Goal: Task Accomplishment & Management: Manage account settings

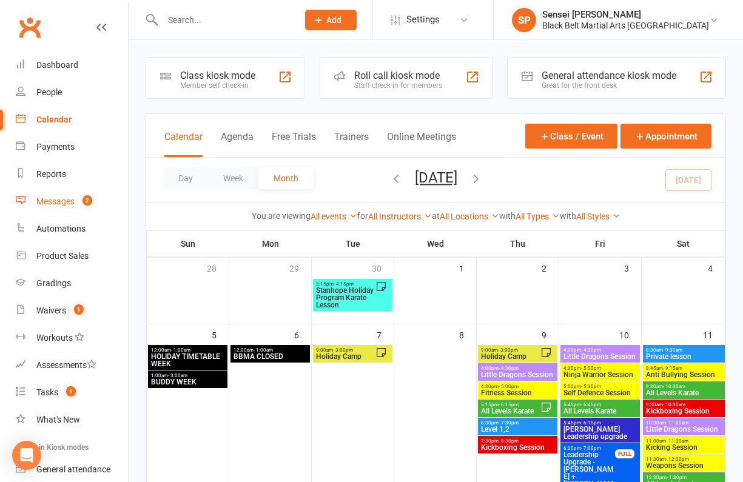
scroll to position [336, 0]
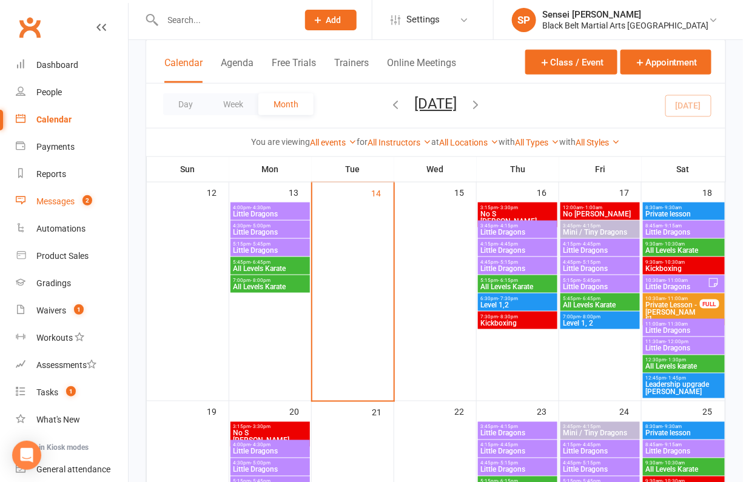
click at [52, 195] on link "Messages 2" at bounding box center [72, 201] width 112 height 27
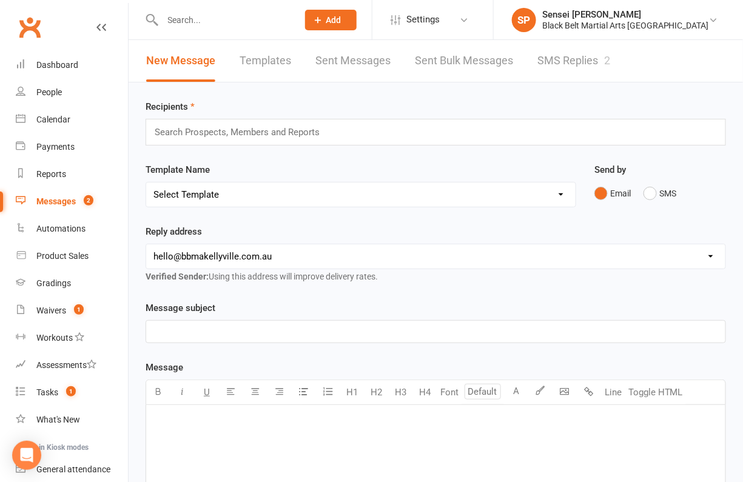
click at [575, 52] on link "SMS Replies 2" at bounding box center [574, 61] width 73 height 42
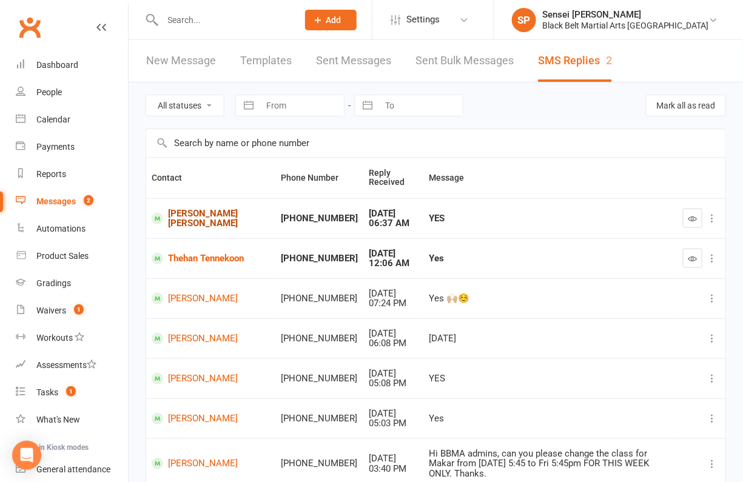
click at [214, 209] on link "[PERSON_NAME] [PERSON_NAME]" at bounding box center [211, 219] width 118 height 20
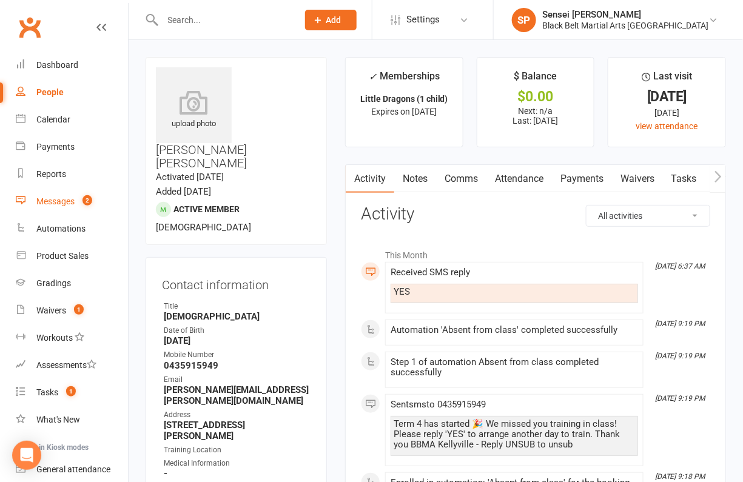
click at [64, 197] on div "Messages" at bounding box center [55, 202] width 38 height 10
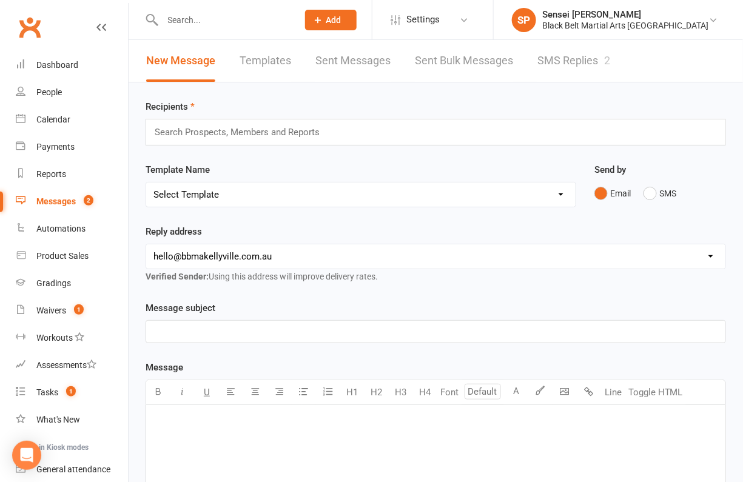
click at [561, 67] on link "SMS Replies 2" at bounding box center [574, 61] width 73 height 42
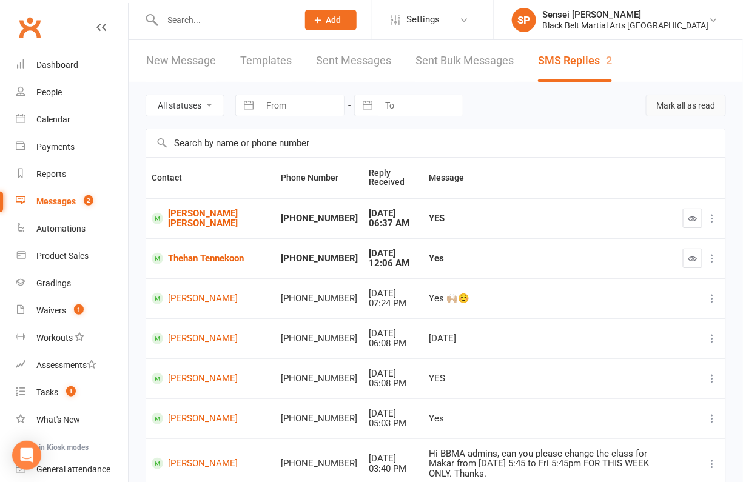
click at [694, 102] on button "Mark all as read" at bounding box center [686, 106] width 80 height 22
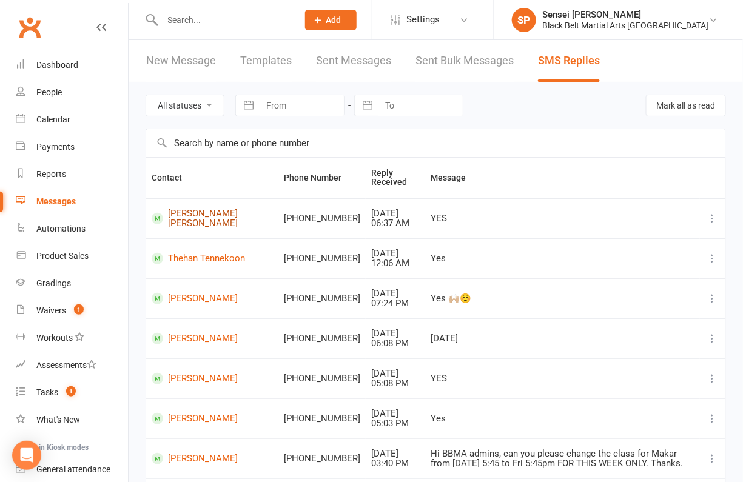
click at [194, 212] on link "[PERSON_NAME] [PERSON_NAME]" at bounding box center [212, 219] width 121 height 20
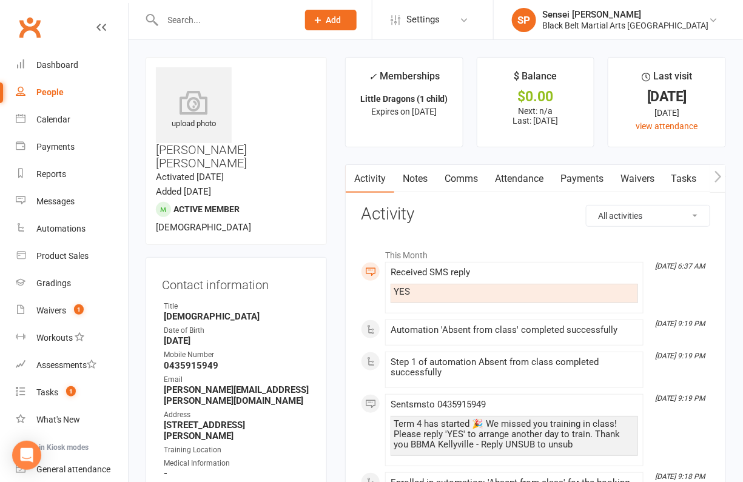
click at [463, 181] on link "Comms" at bounding box center [461, 179] width 50 height 28
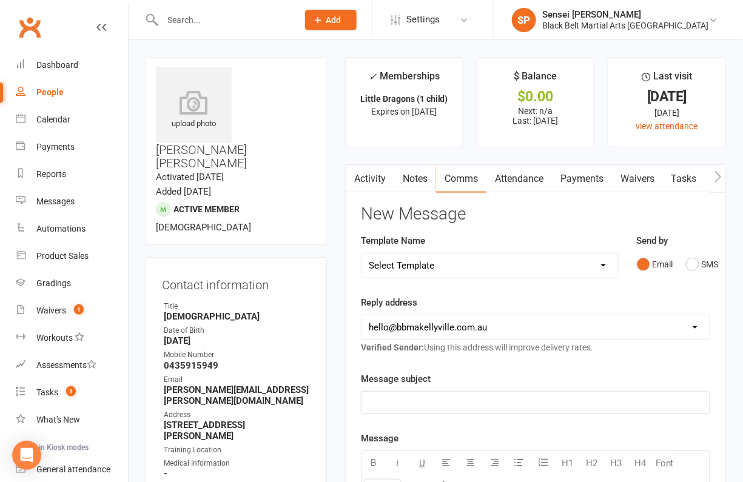
click at [587, 260] on select "Select Template [SMS] Bank account details [SMS] Booth follow up [Email] Cancel…" at bounding box center [490, 266] width 257 height 24
select select "37"
click at [362, 254] on select "Select Template [SMS] Bank account details [SMS] Booth follow up [Email] Cancel…" at bounding box center [490, 266] width 257 height 24
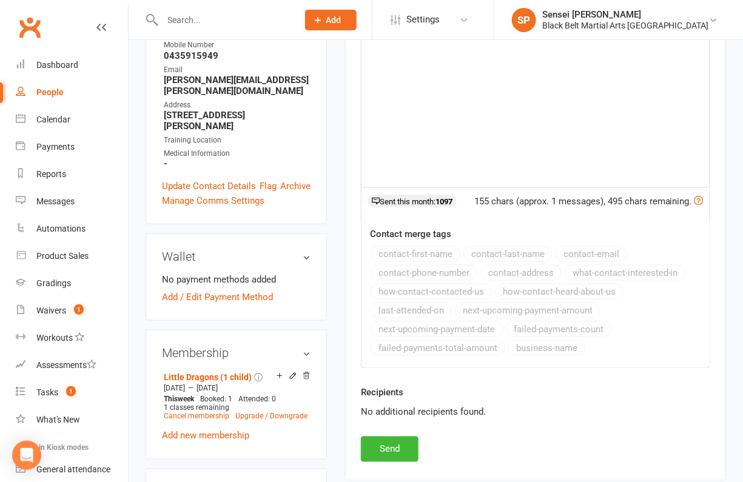
scroll to position [331, 0]
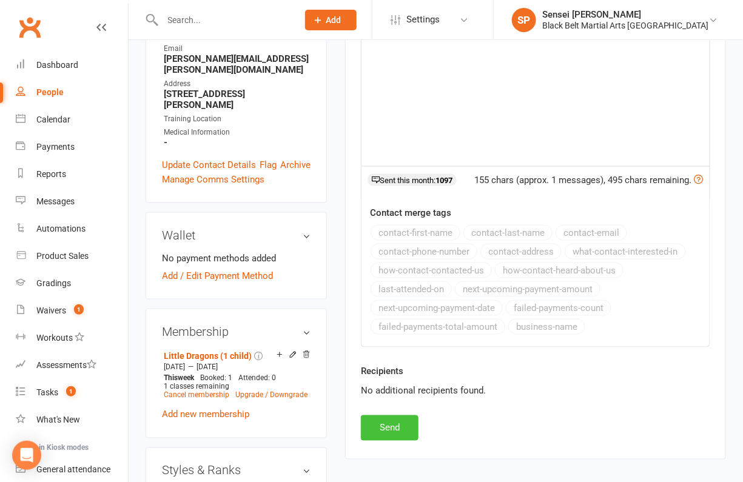
click at [400, 416] on button "Send" at bounding box center [390, 428] width 58 height 25
select select
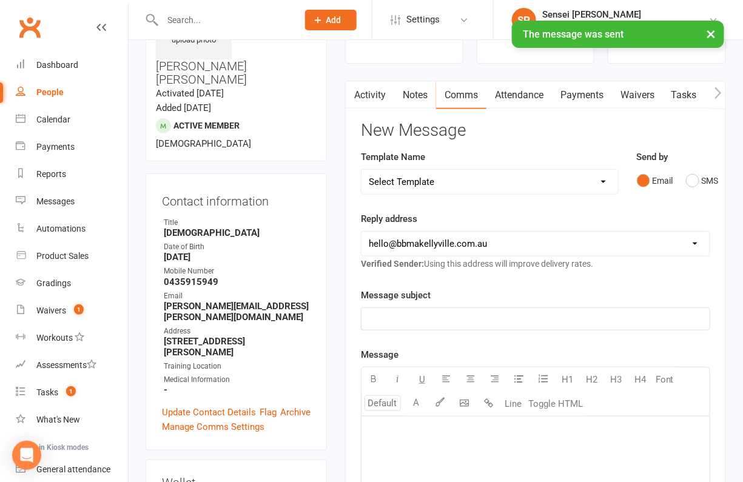
scroll to position [0, 0]
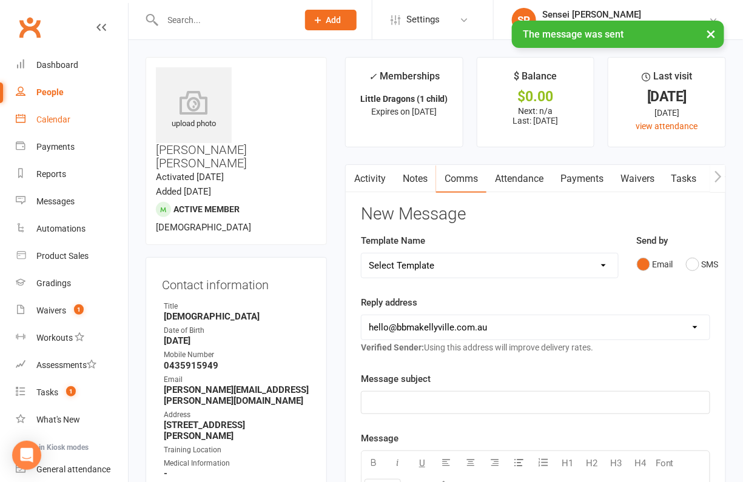
click at [61, 120] on div "Calendar" at bounding box center [53, 120] width 34 height 10
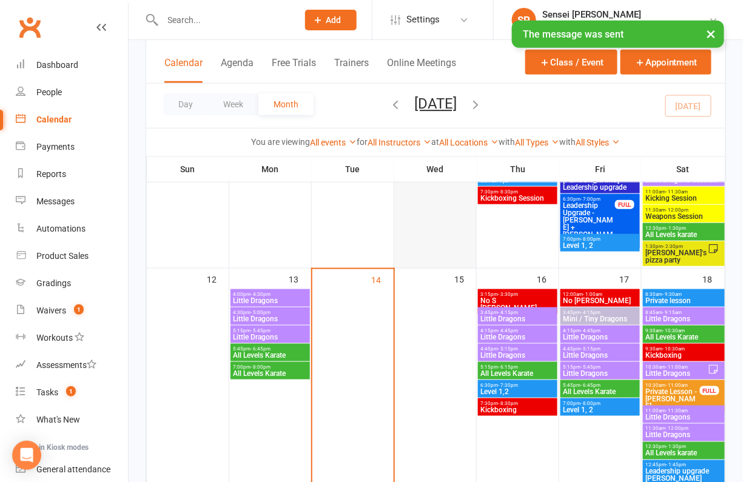
scroll to position [257, 0]
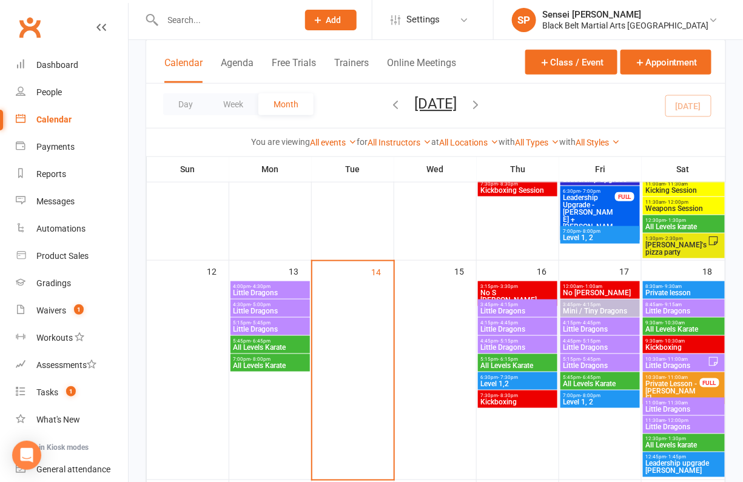
click at [263, 287] on span "- 4:30pm" at bounding box center [261, 286] width 20 height 5
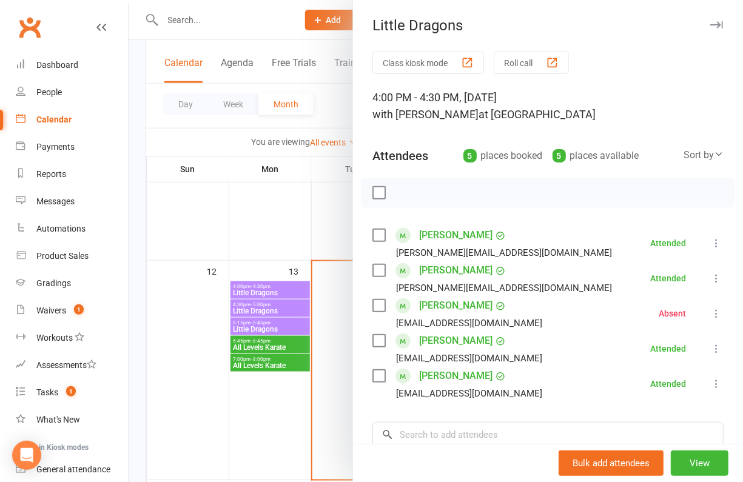
click at [285, 310] on div at bounding box center [436, 241] width 615 height 482
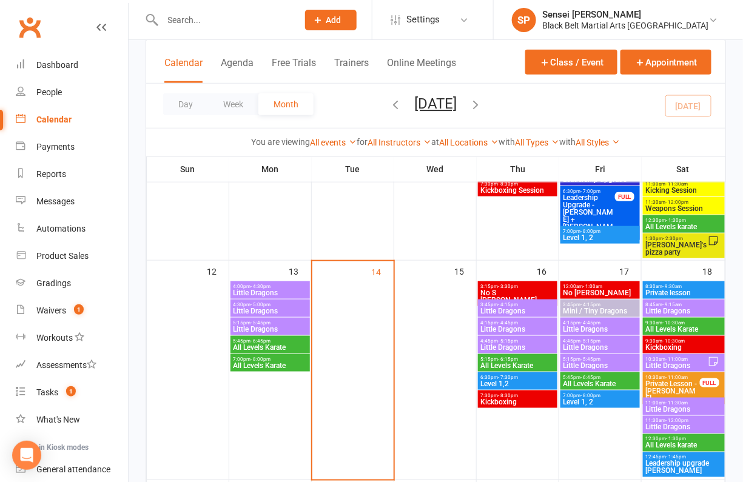
click at [274, 309] on span "Little Dragons" at bounding box center [270, 311] width 75 height 7
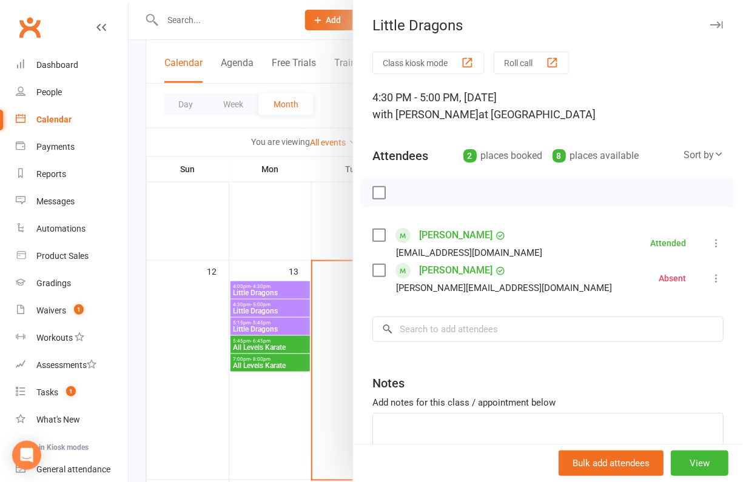
click at [272, 316] on div at bounding box center [436, 241] width 615 height 482
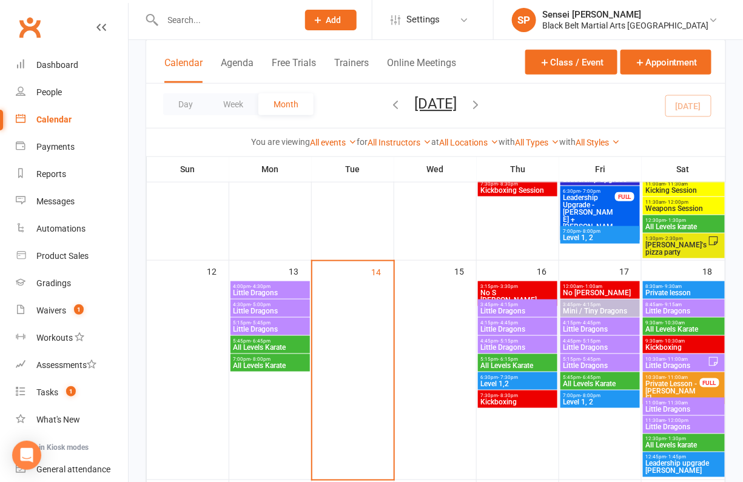
click at [267, 323] on span "- 5:45pm" at bounding box center [261, 322] width 20 height 5
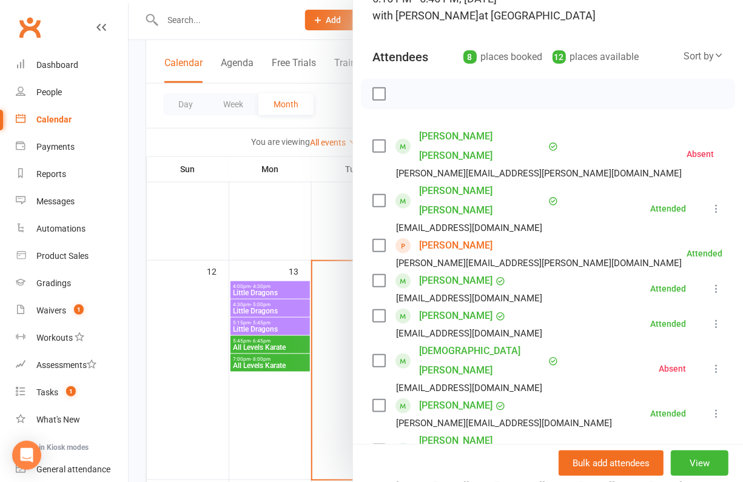
scroll to position [138, 0]
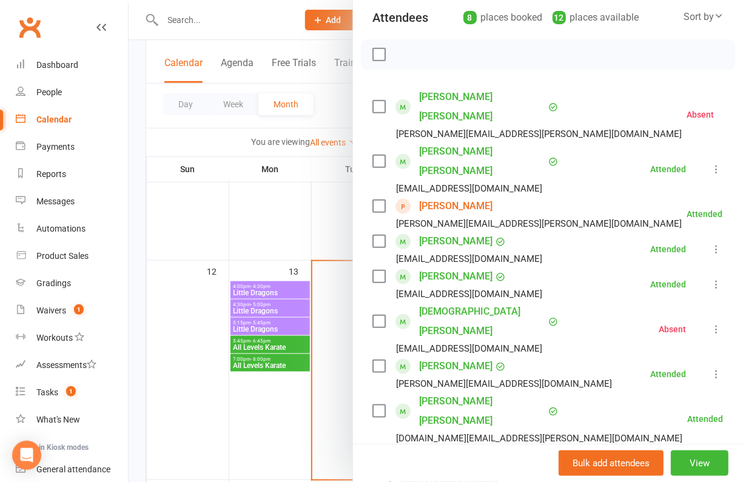
click at [291, 325] on div at bounding box center [436, 241] width 615 height 482
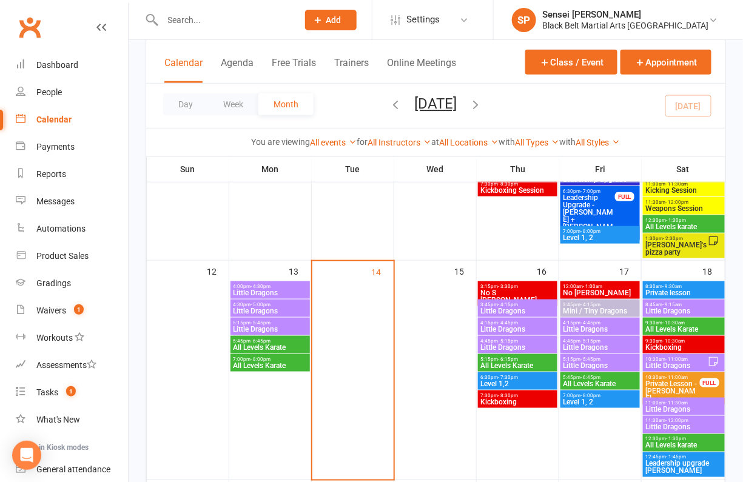
click at [264, 339] on span "- 6:45pm" at bounding box center [261, 341] width 20 height 5
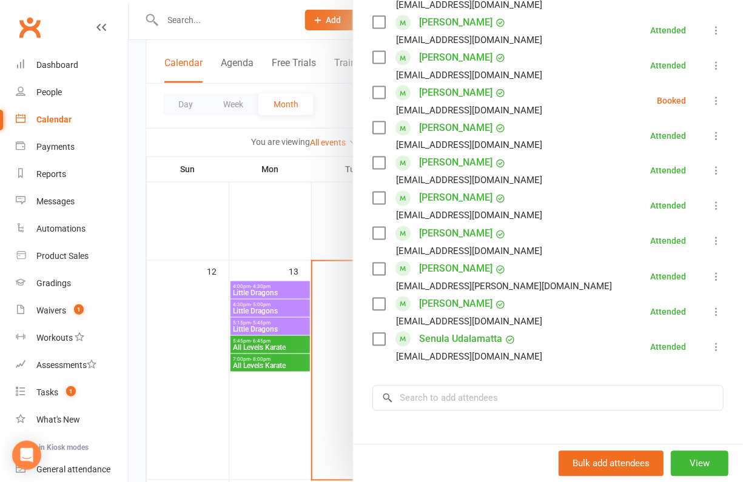
scroll to position [532, 0]
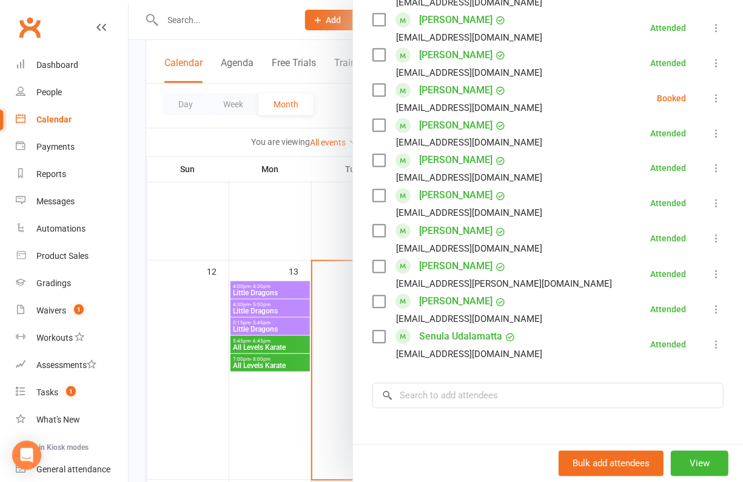
click at [265, 359] on div at bounding box center [436, 241] width 615 height 482
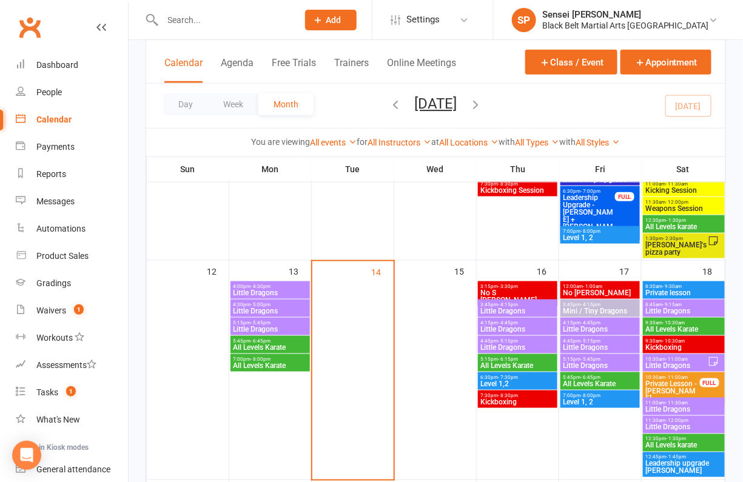
click at [262, 365] on span "All Levels Karate" at bounding box center [270, 365] width 75 height 7
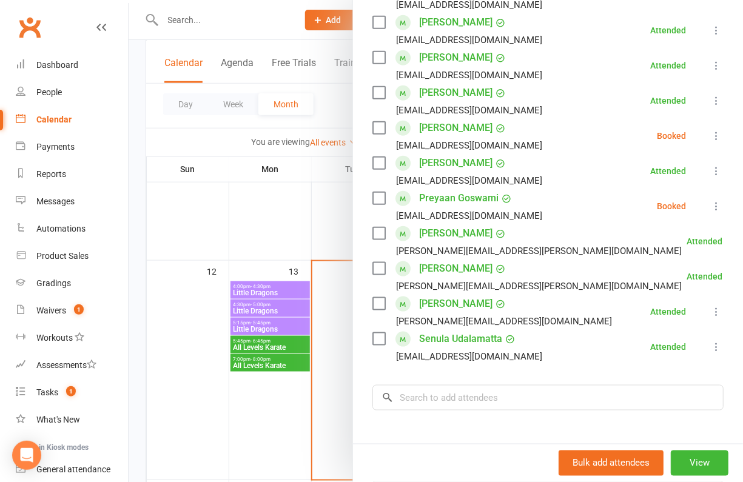
scroll to position [304, 0]
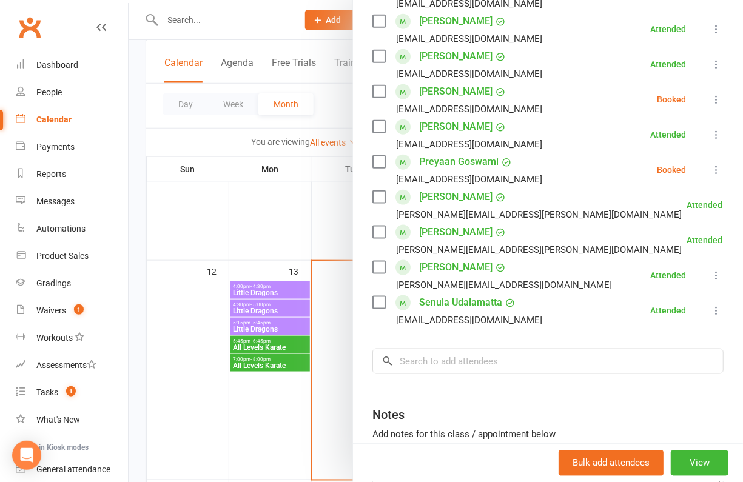
click at [205, 21] on div at bounding box center [436, 241] width 615 height 482
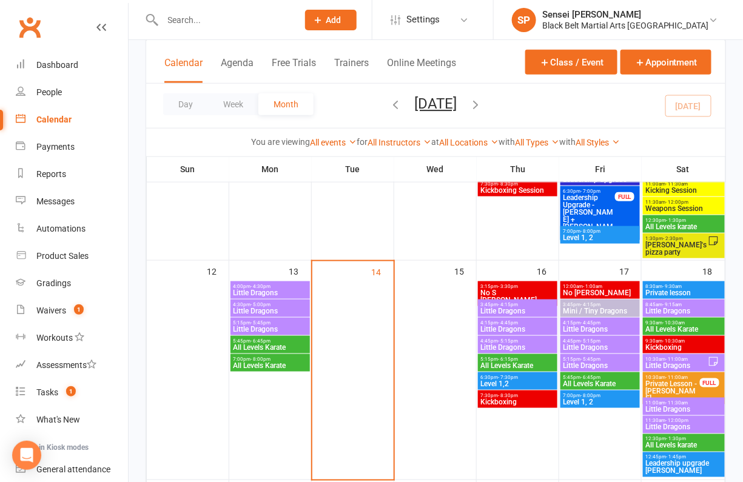
click at [205, 21] on input "text" at bounding box center [224, 20] width 131 height 17
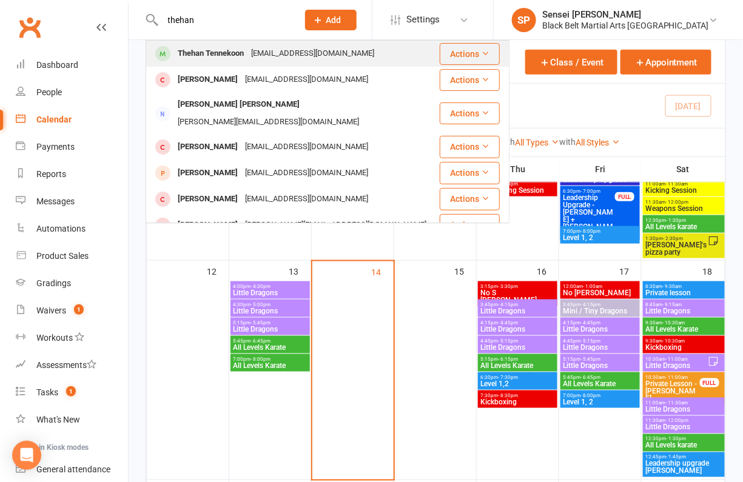
type input "thehan"
click at [204, 55] on div "Thehan Tennekoon" at bounding box center [210, 54] width 73 height 18
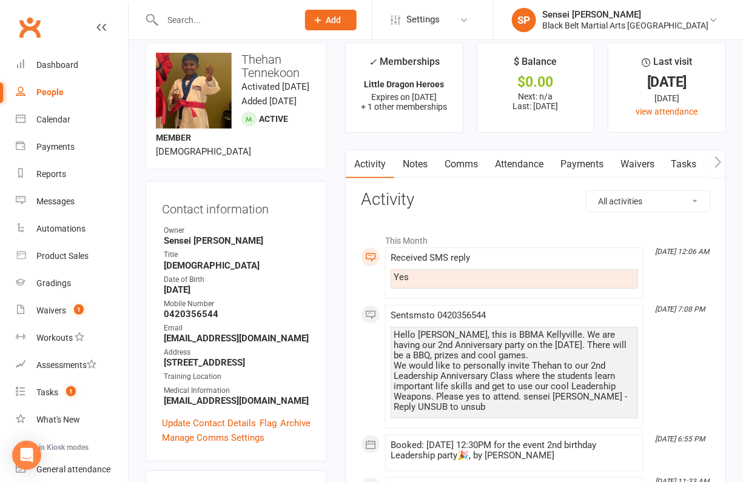
scroll to position [16, 0]
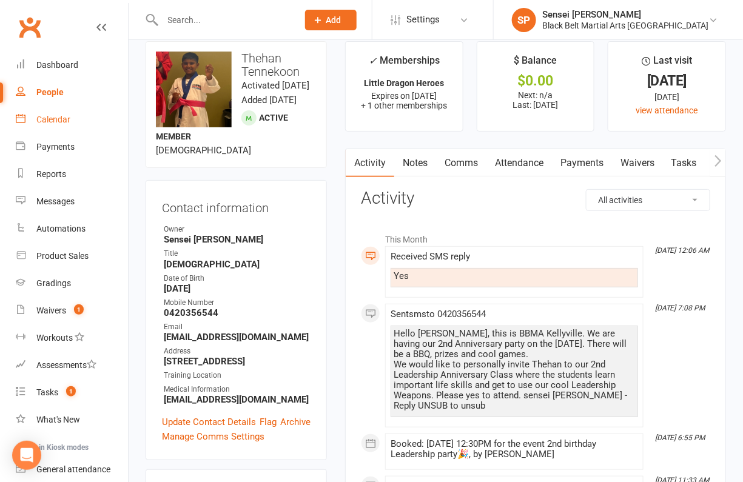
click at [62, 116] on div "Calendar" at bounding box center [53, 120] width 34 height 10
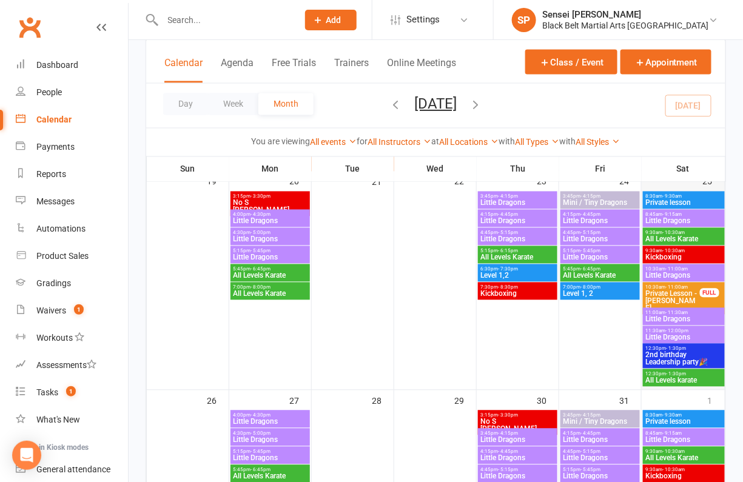
scroll to position [632, 0]
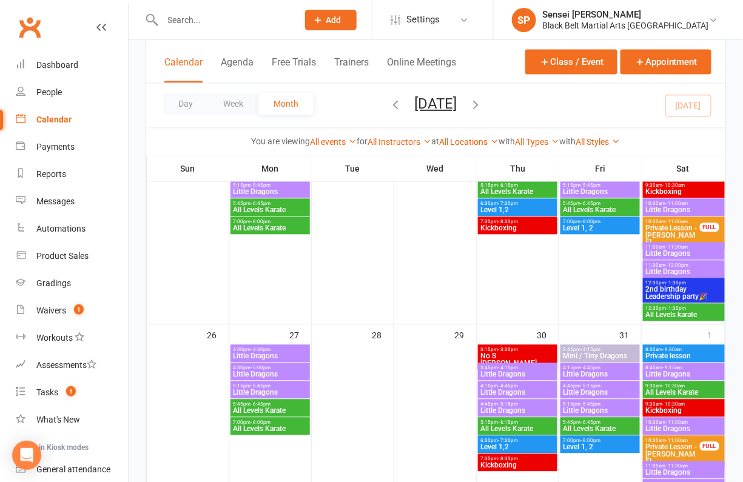
click at [661, 292] on span "2nd birthday Leadership party🎉" at bounding box center [684, 293] width 77 height 15
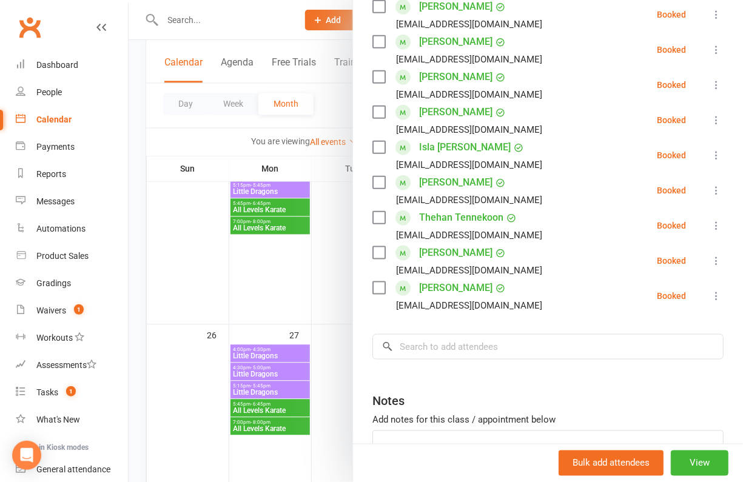
scroll to position [326, 0]
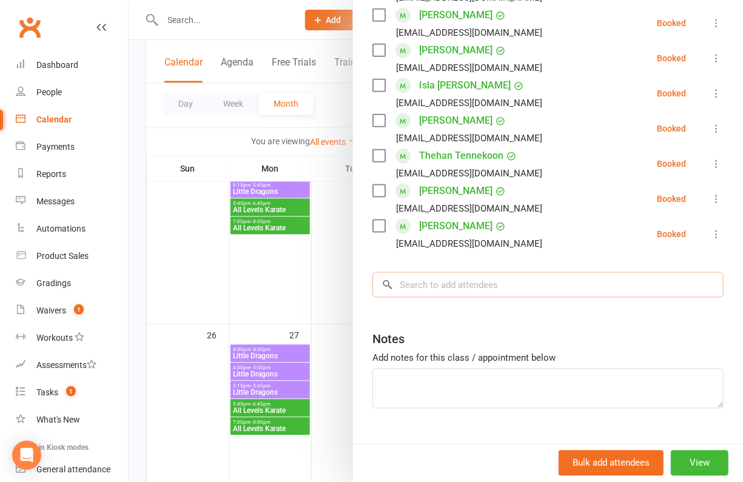
click at [489, 281] on input "search" at bounding box center [548, 284] width 351 height 25
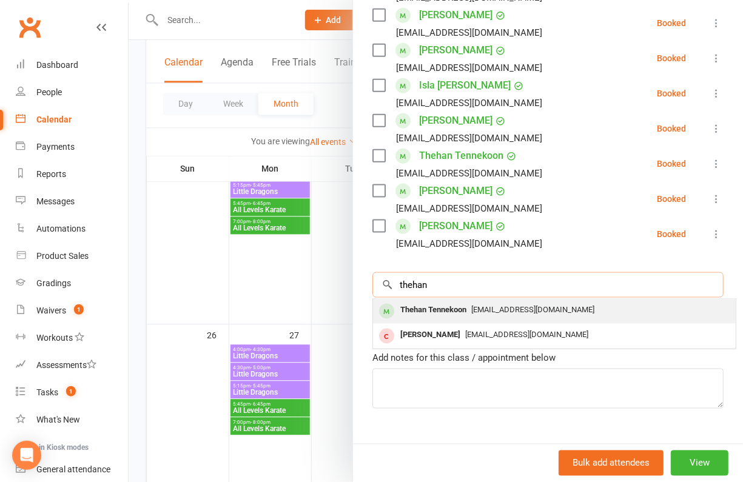
type input "thehan"
click at [475, 305] on span "[EMAIL_ADDRESS][DOMAIN_NAME]" at bounding box center [532, 309] width 123 height 9
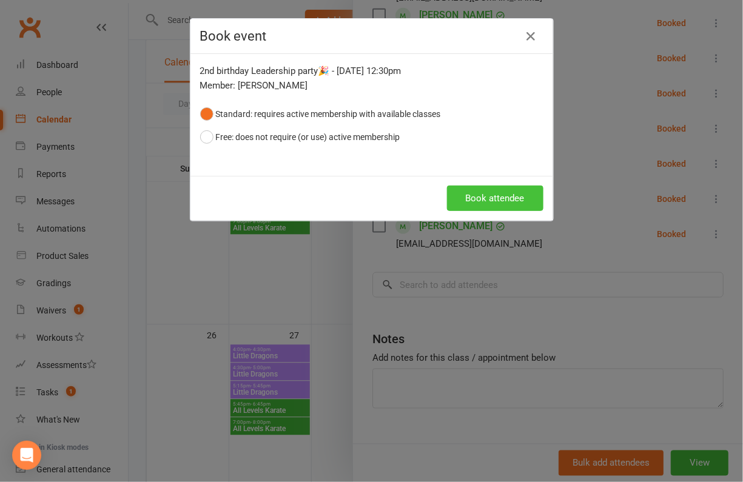
click at [508, 194] on button "Book attendee" at bounding box center [495, 198] width 96 height 25
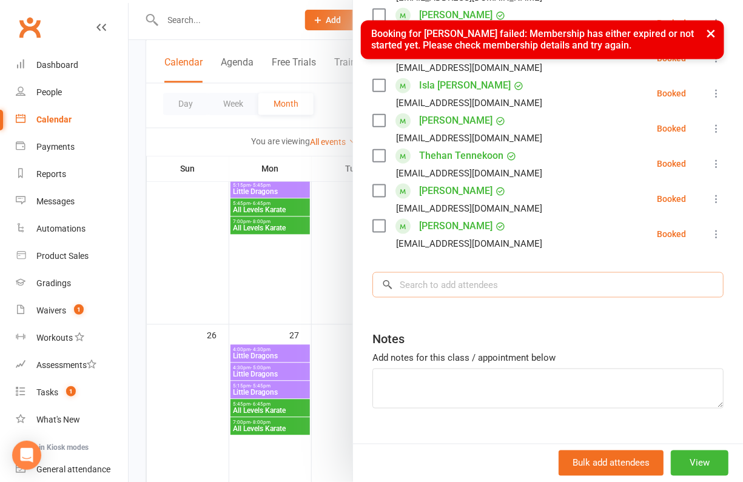
click at [478, 286] on input "search" at bounding box center [548, 284] width 351 height 25
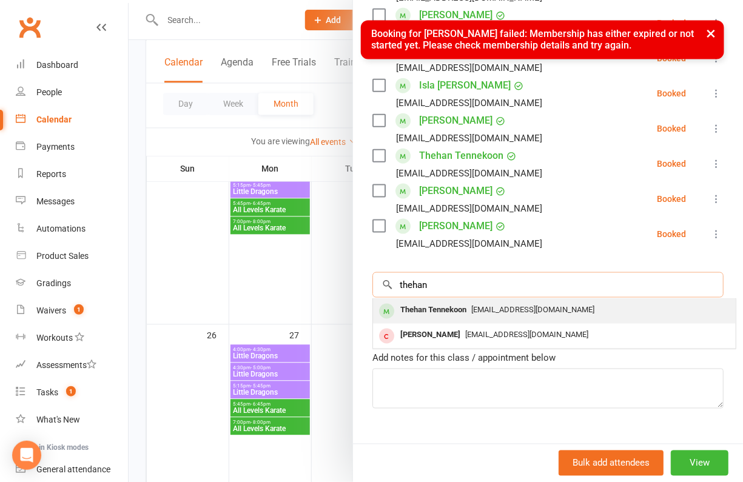
type input "thehan"
click at [470, 302] on div "Thehan Tennekoon" at bounding box center [434, 311] width 76 height 18
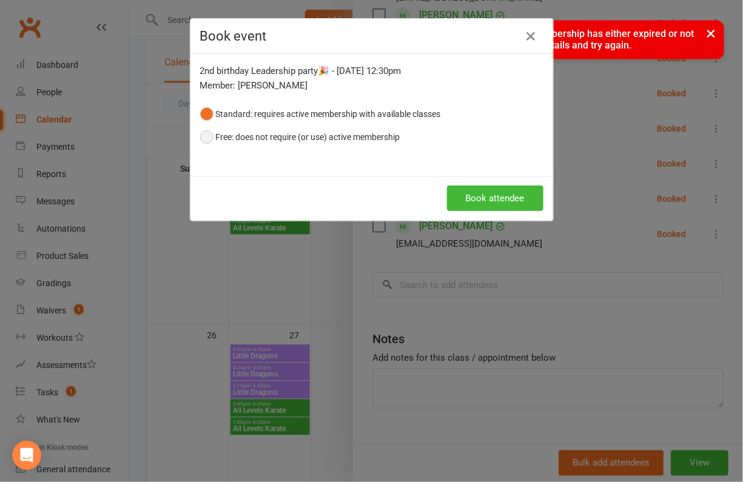
click at [282, 129] on button "Free: does not require (or use) active membership" at bounding box center [300, 137] width 200 height 23
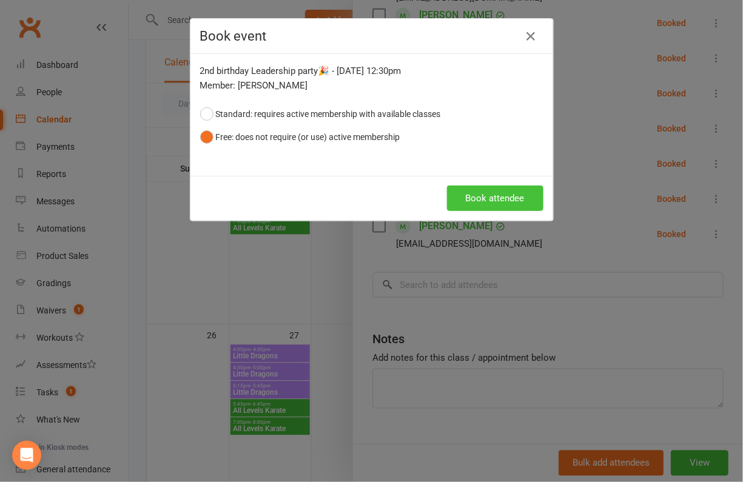
click at [490, 192] on button "Book attendee" at bounding box center [495, 198] width 96 height 25
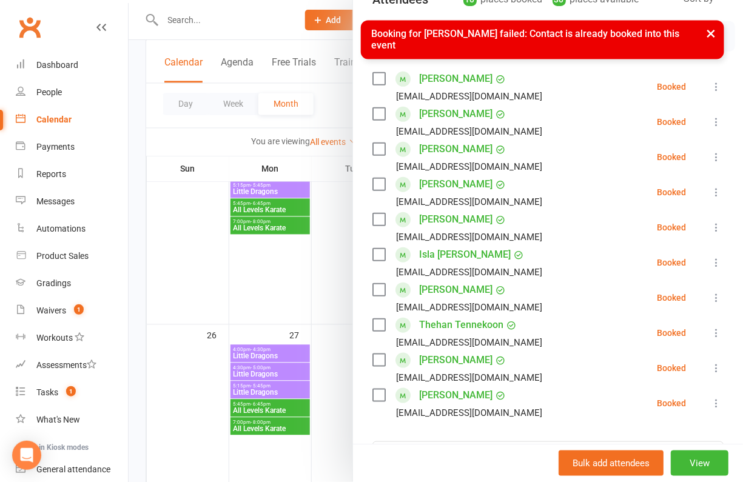
scroll to position [161, 0]
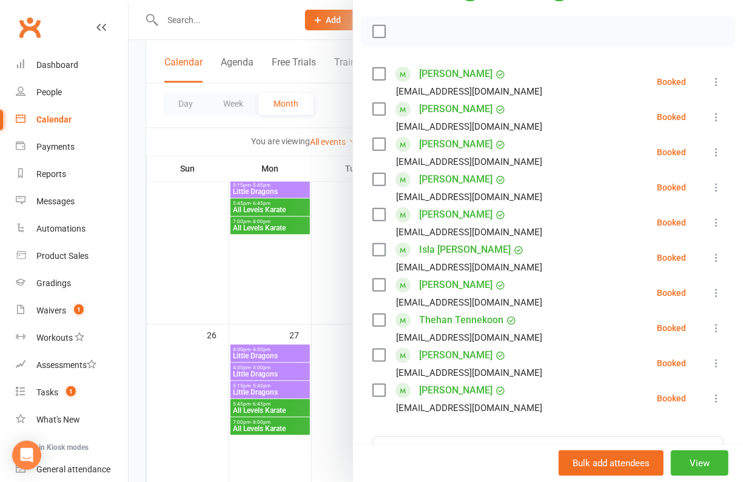
click at [465, 320] on link "Thehan Tennekoon" at bounding box center [461, 320] width 84 height 19
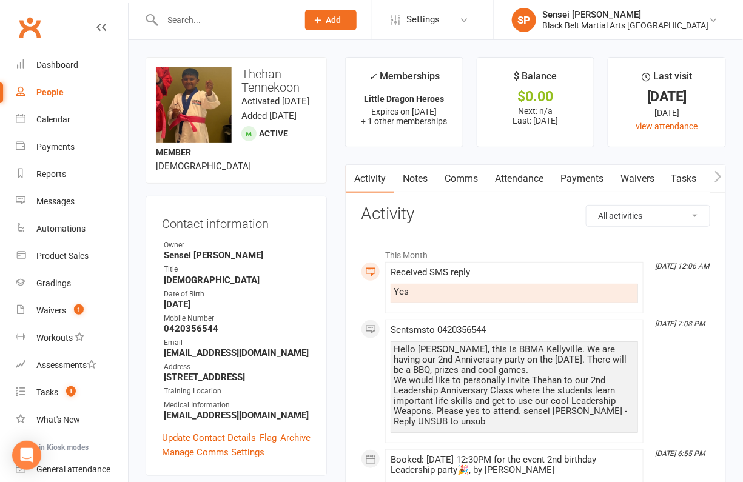
click at [458, 178] on link "Comms" at bounding box center [461, 179] width 50 height 28
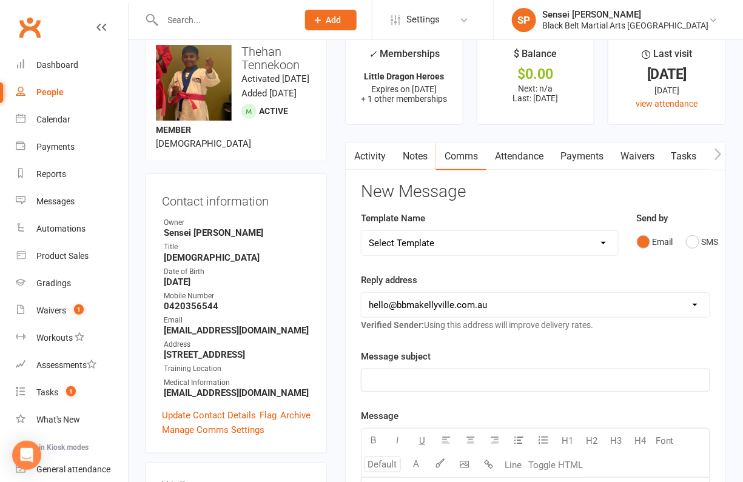
scroll to position [30, 0]
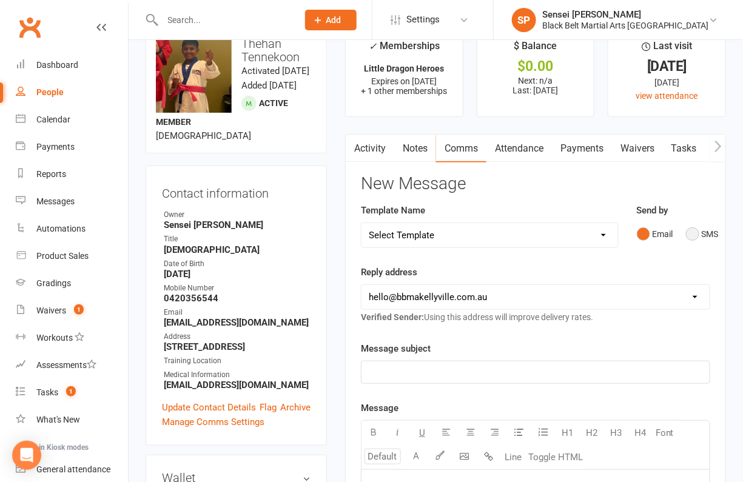
click at [690, 233] on button "SMS" at bounding box center [702, 234] width 33 height 23
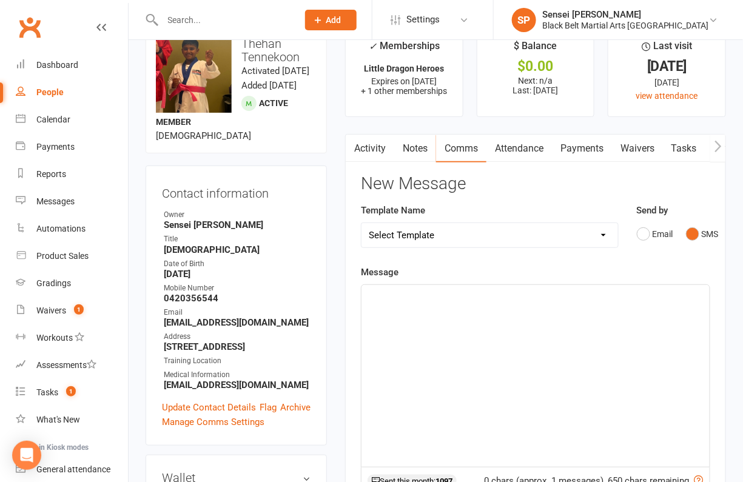
click at [571, 320] on div "﻿" at bounding box center [536, 376] width 348 height 182
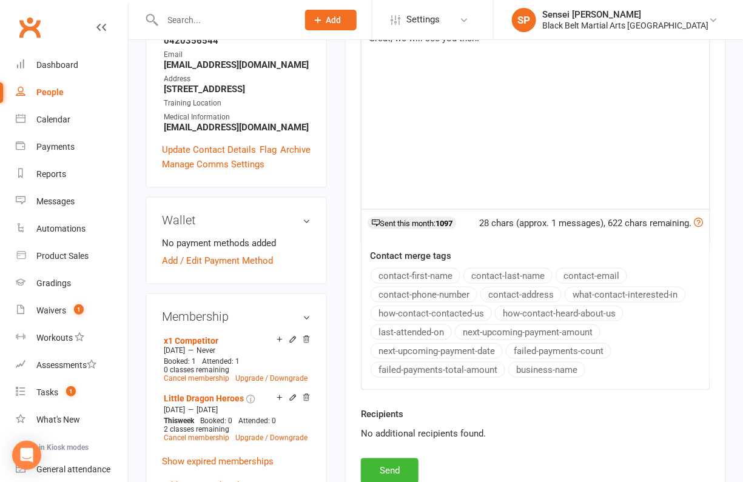
scroll to position [415, 0]
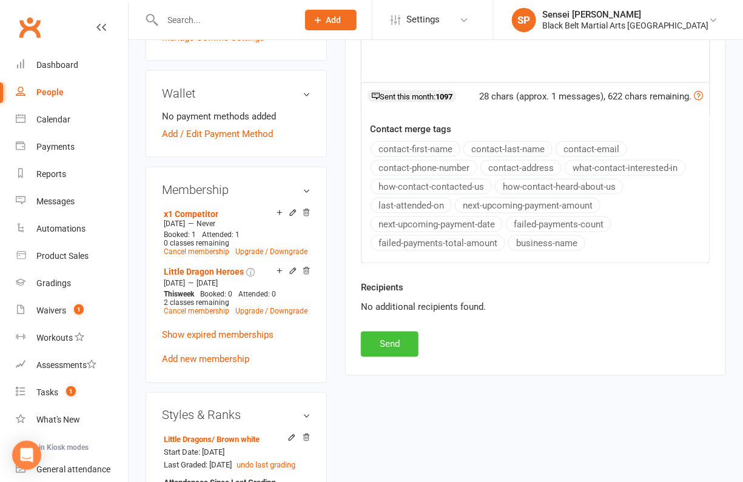
click at [397, 332] on button "Send" at bounding box center [390, 344] width 58 height 25
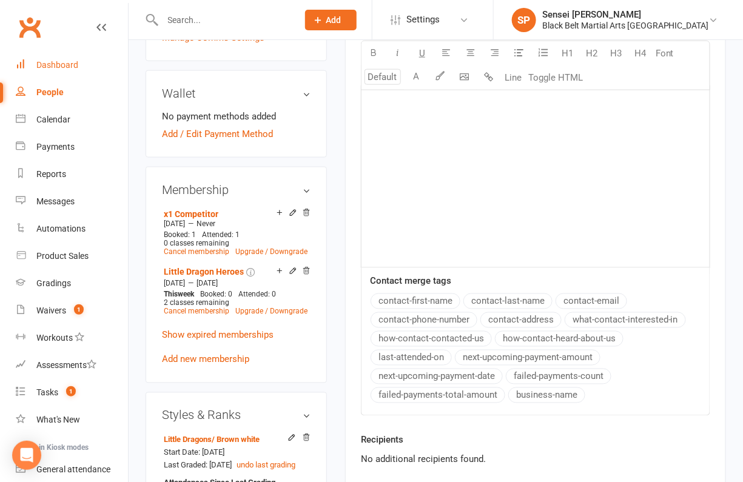
click at [68, 61] on div "Dashboard" at bounding box center [57, 65] width 42 height 10
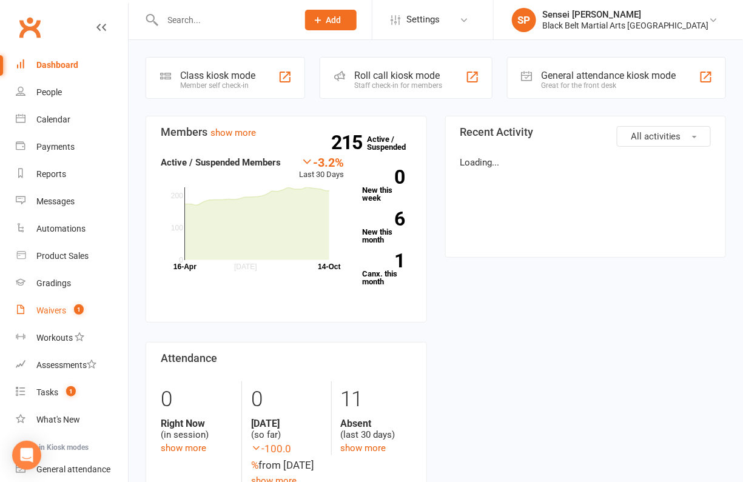
click at [55, 309] on div "Waivers" at bounding box center [51, 311] width 30 height 10
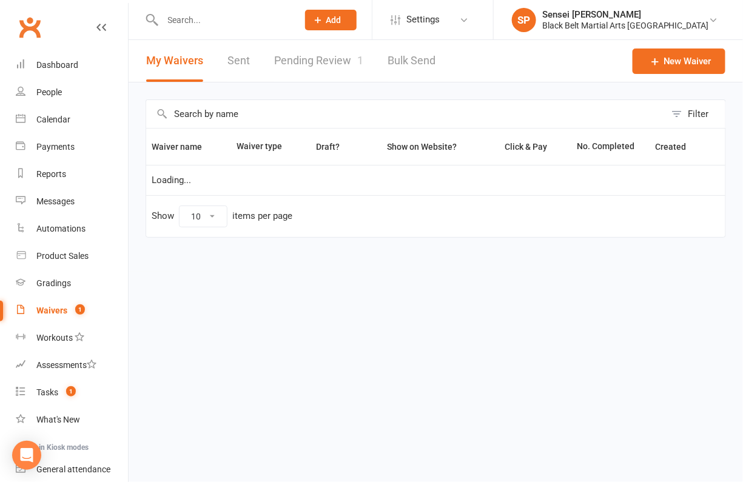
click at [321, 61] on link "Pending Review 1" at bounding box center [318, 61] width 89 height 42
